Goal: Check status: Check status

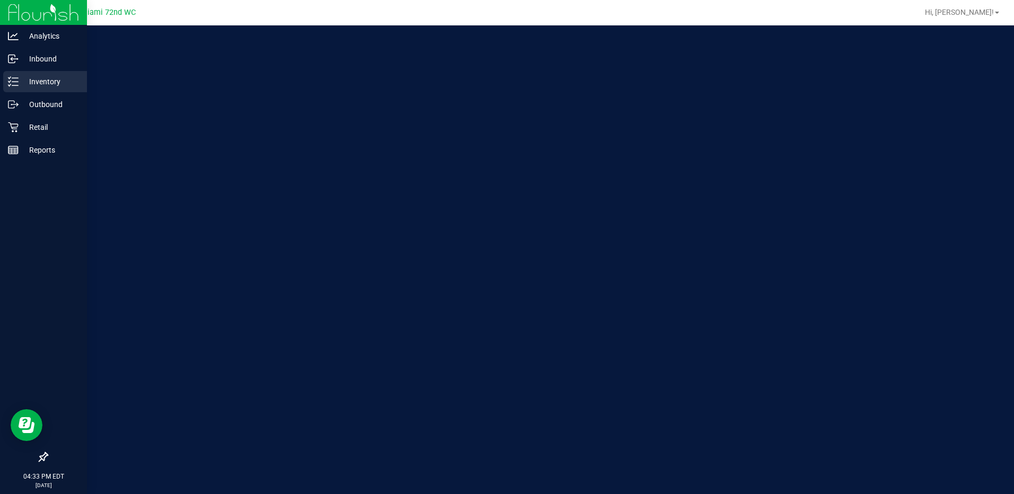
click at [18, 83] on icon at bounding box center [13, 81] width 11 height 11
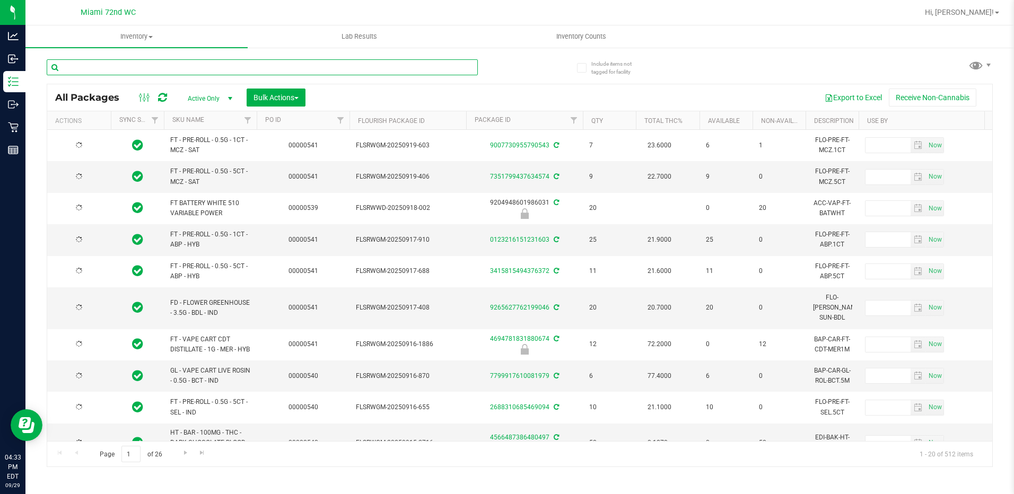
type input "[DATE]"
click at [175, 69] on input "text" at bounding box center [262, 67] width 431 height 16
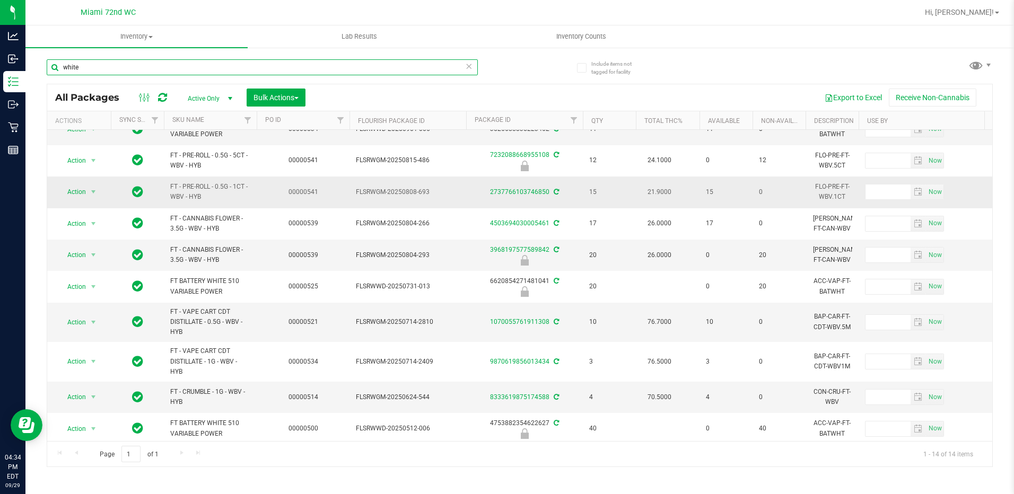
scroll to position [47, 0]
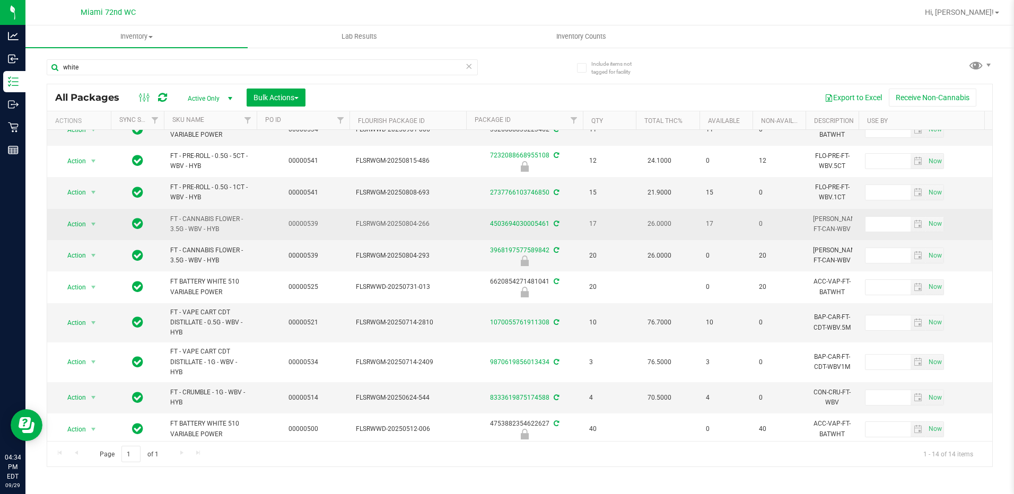
drag, startPoint x: 200, startPoint y: 224, endPoint x: 241, endPoint y: 234, distance: 42.6
click at [241, 234] on td "FT - CANNABIS FLOWER - 3.5G - WBV - HYB" at bounding box center [210, 224] width 93 height 31
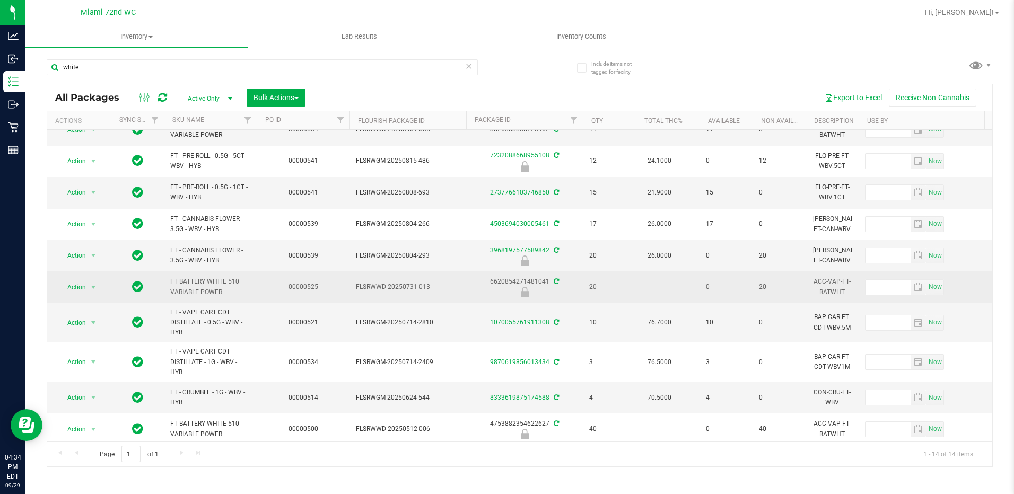
click at [751, 283] on td "0" at bounding box center [725, 286] width 53 height 31
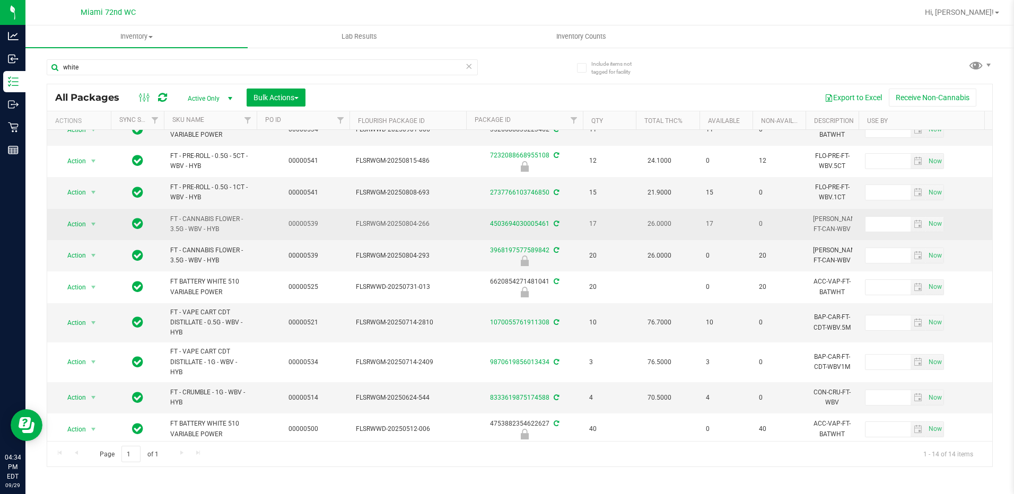
drag, startPoint x: 170, startPoint y: 216, endPoint x: 234, endPoint y: 228, distance: 65.9
click at [234, 228] on td "FT - CANNABIS FLOWER - 3.5G - WBV - HYB" at bounding box center [210, 224] width 93 height 31
copy span "FT - CANNABIS FLOWER - 3.5G - WBV - HYB"
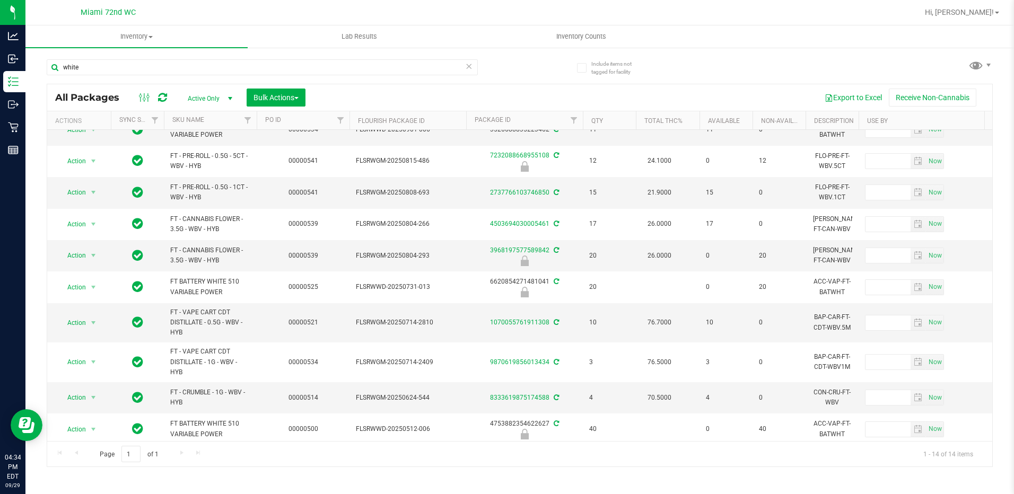
click at [183, 58] on div "white" at bounding box center [283, 67] width 473 height 34
click at [188, 66] on input "white" at bounding box center [262, 67] width 431 height 16
paste input "FT - CANNABIS FLOWER - 3.5G - WBV - HYB"
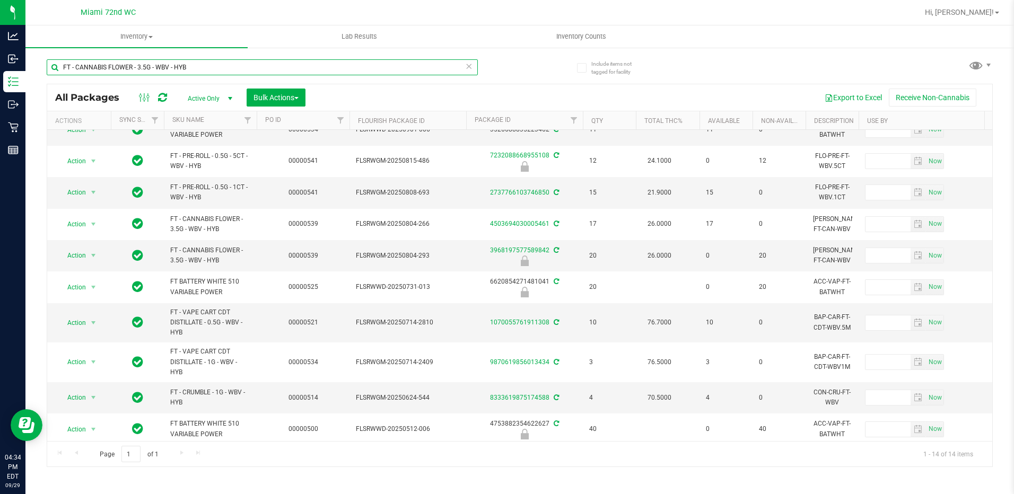
type input "FT - CANNABIS FLOWER - 3.5G - WBV - HYB"
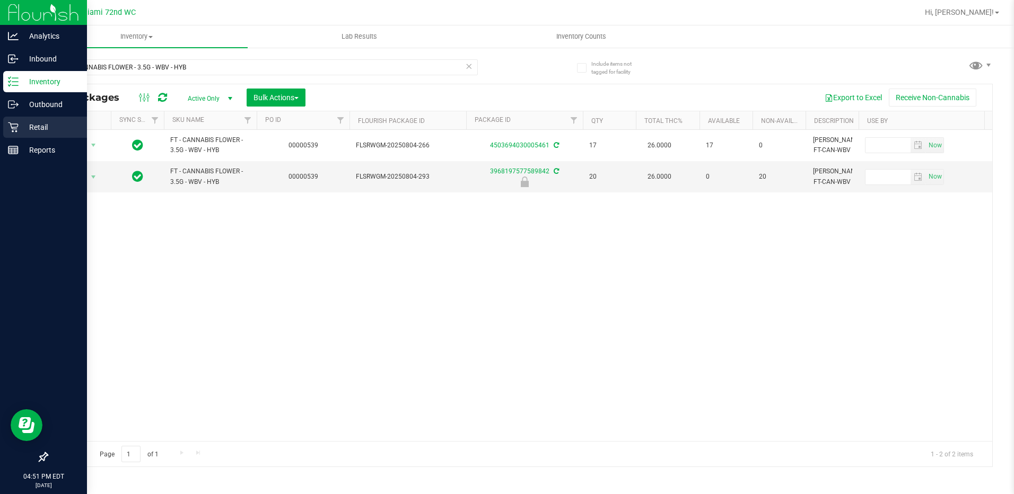
click at [20, 125] on p "Retail" at bounding box center [51, 127] width 64 height 13
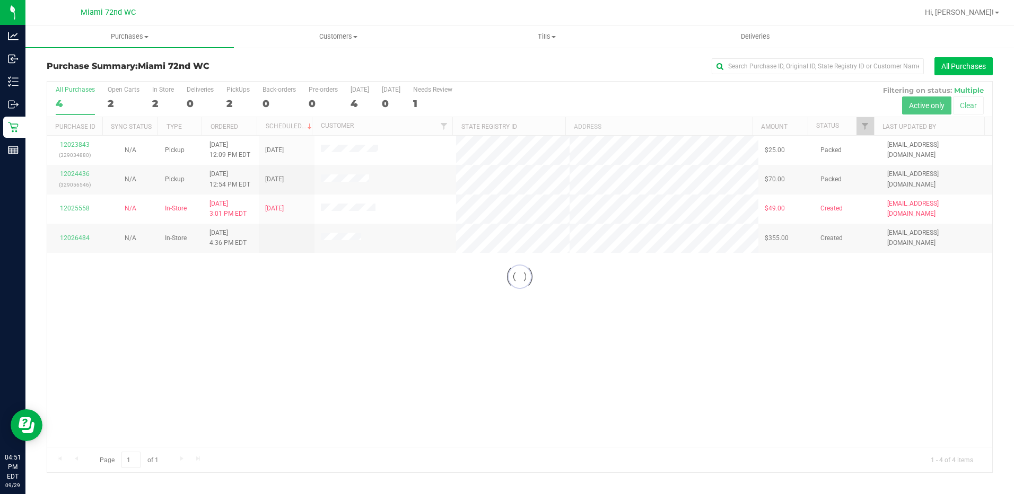
click at [975, 69] on button "All Purchases" at bounding box center [963, 66] width 58 height 18
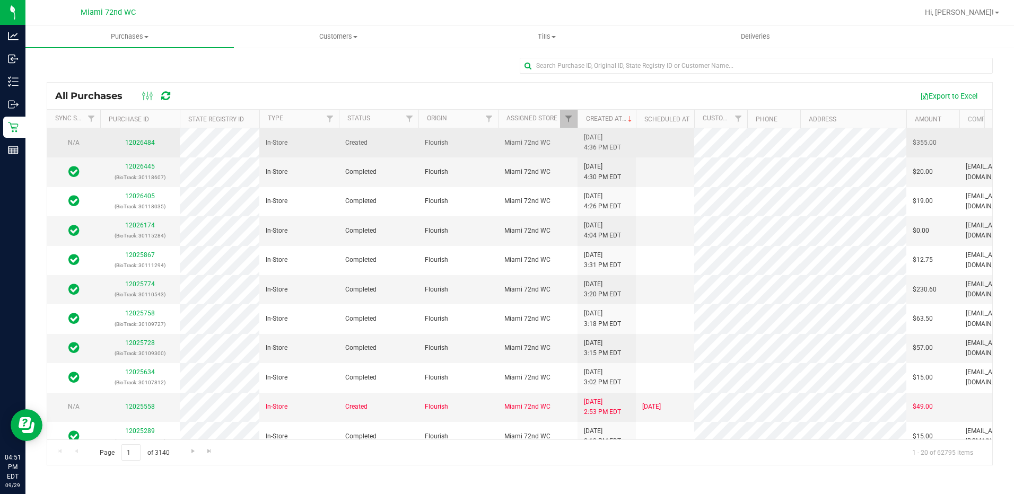
scroll to position [0, 113]
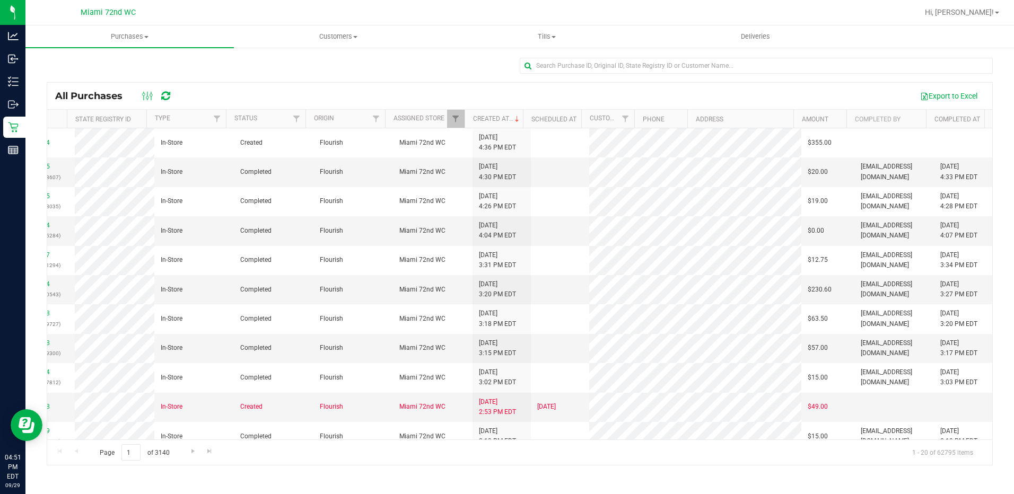
click at [909, 120] on th "Completed By" at bounding box center [886, 119] width 80 height 19
click at [519, 119] on span at bounding box center [517, 119] width 8 height 8
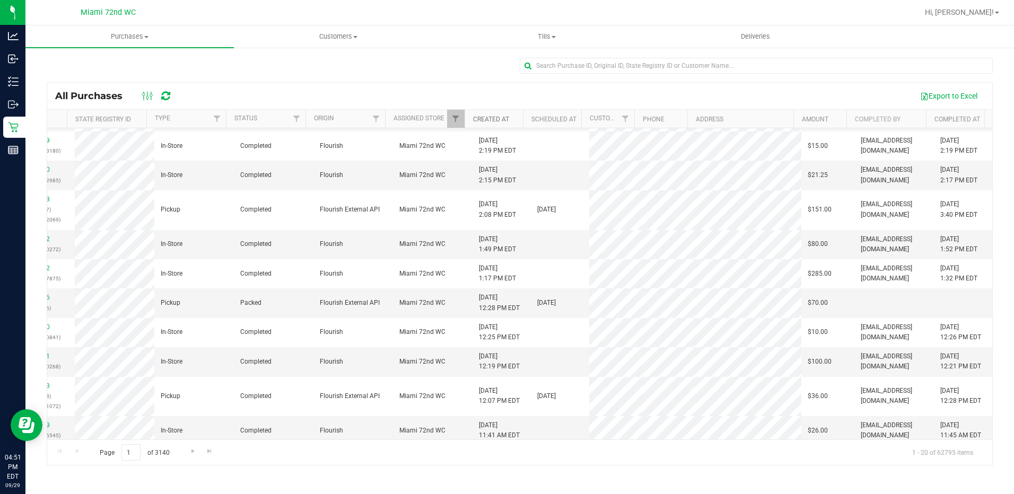
scroll to position [304, 113]
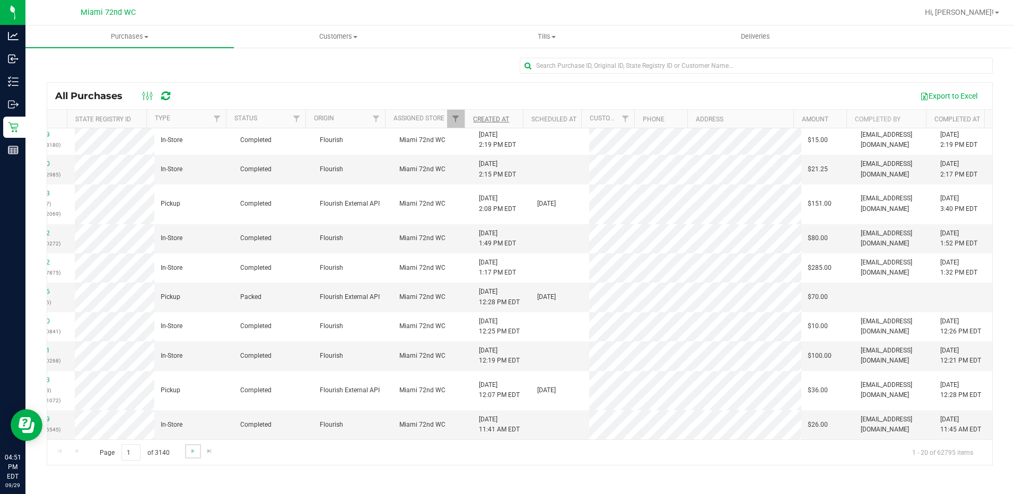
click at [185, 455] on link "Go to the next page" at bounding box center [192, 451] width 15 height 14
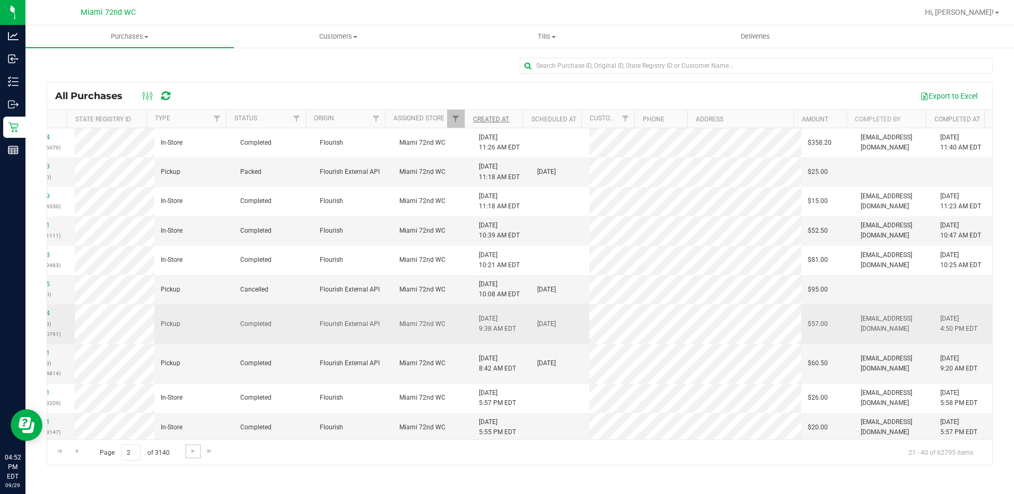
scroll to position [0, 0]
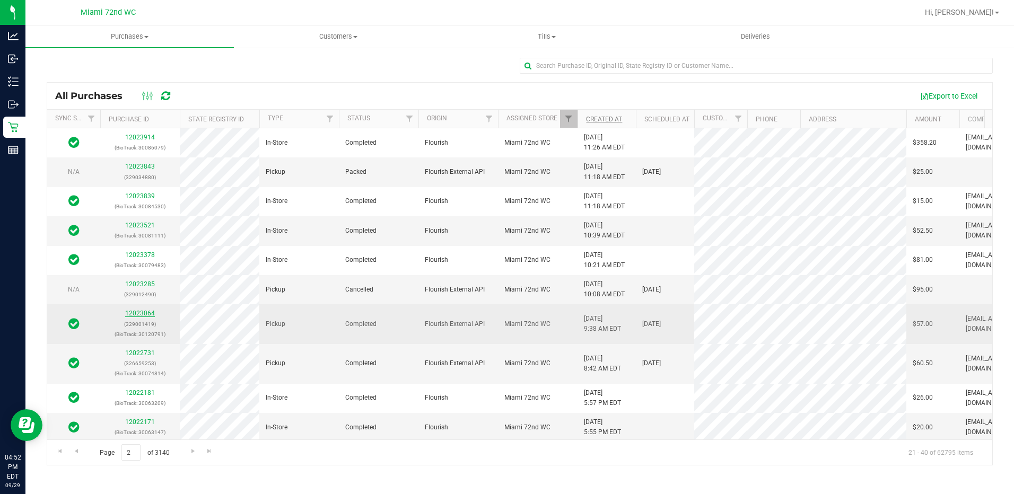
click at [138, 313] on link "12023064" at bounding box center [140, 313] width 30 height 7
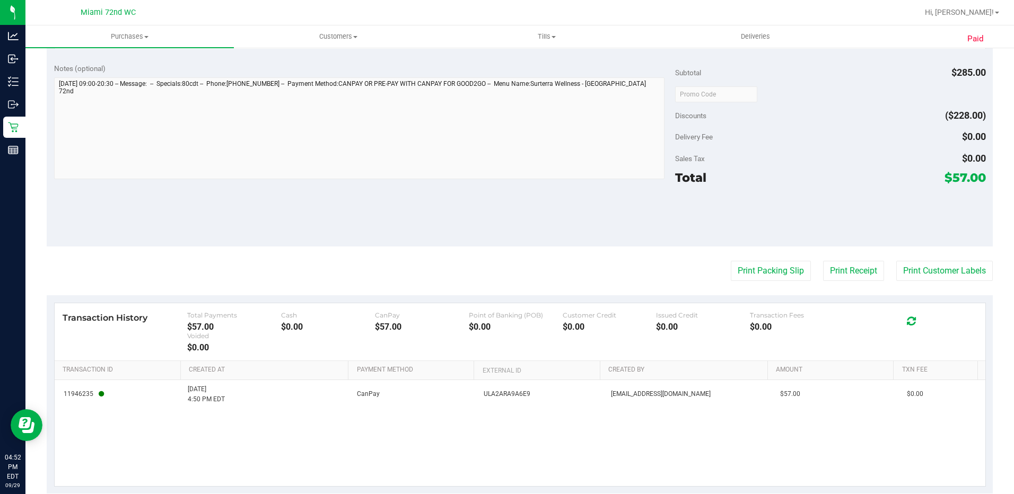
scroll to position [486, 0]
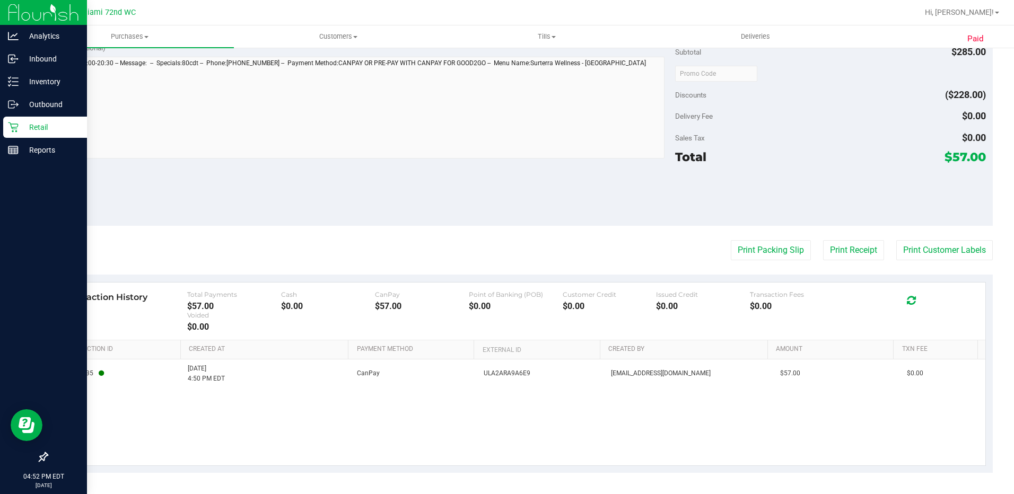
click at [8, 123] on icon at bounding box center [13, 127] width 10 height 10
